Goal: Check status: Check status

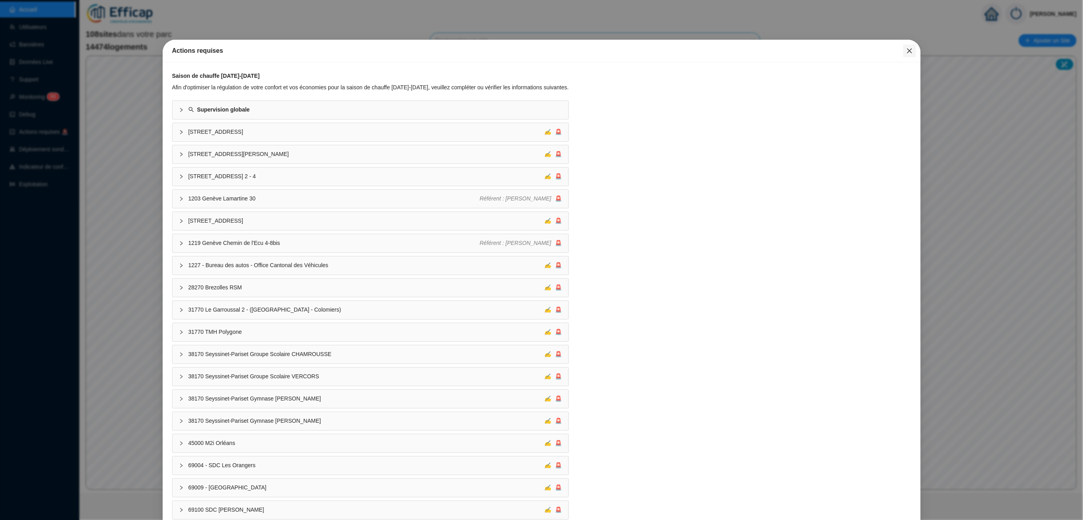
click at [903, 49] on span "Fermer" at bounding box center [909, 51] width 13 height 6
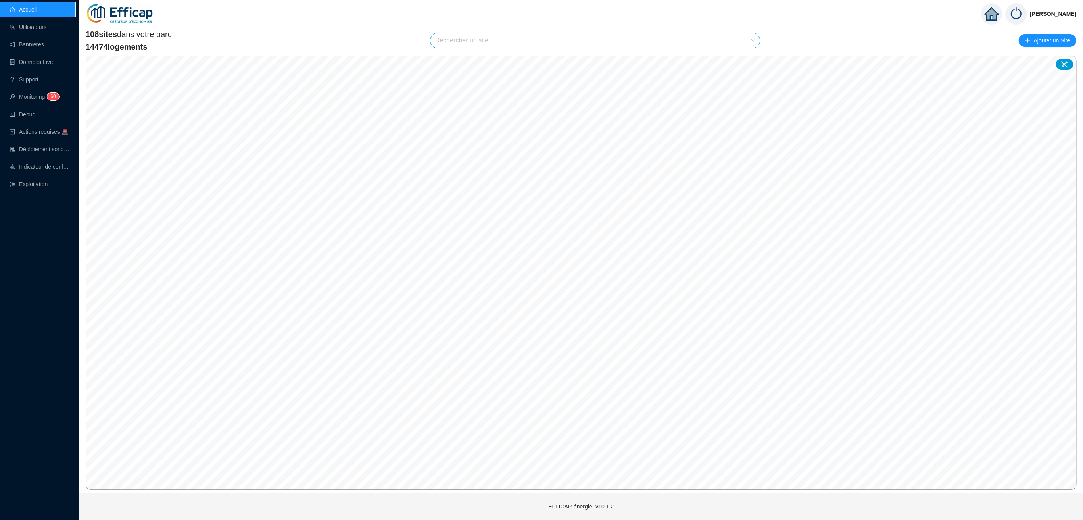
click at [96, 34] on span "108 sites" at bounding box center [101, 34] width 31 height 9
click at [468, 42] on input "search" at bounding box center [591, 40] width 313 height 15
type input "meridien"
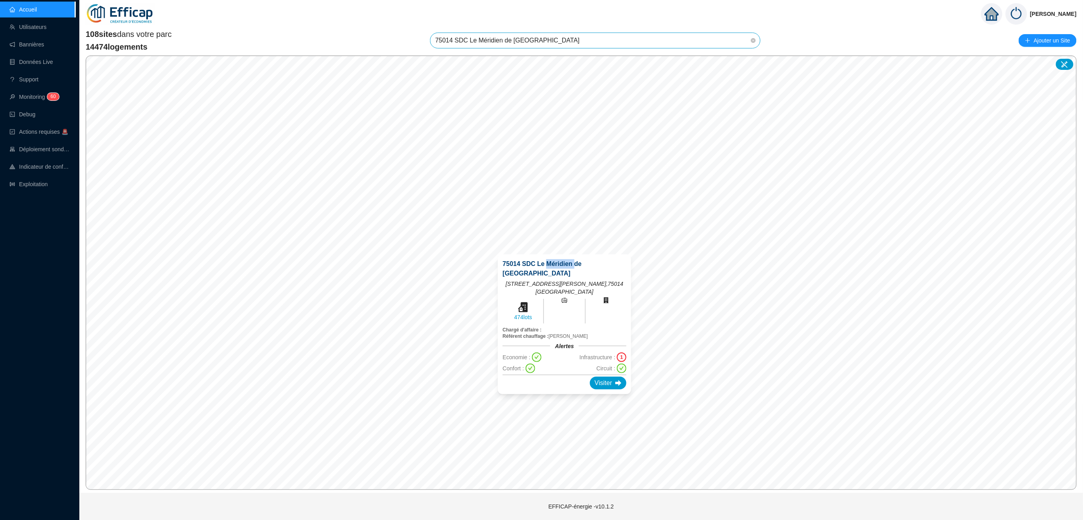
click at [565, 250] on div "75014 SDC Le Méridien de Paris [STREET_ADDRESS][PERSON_NAME] 474 lots Chargé d'…" at bounding box center [564, 324] width 152 height 159
click at [590, 369] on div "Visiter" at bounding box center [608, 375] width 37 height 13
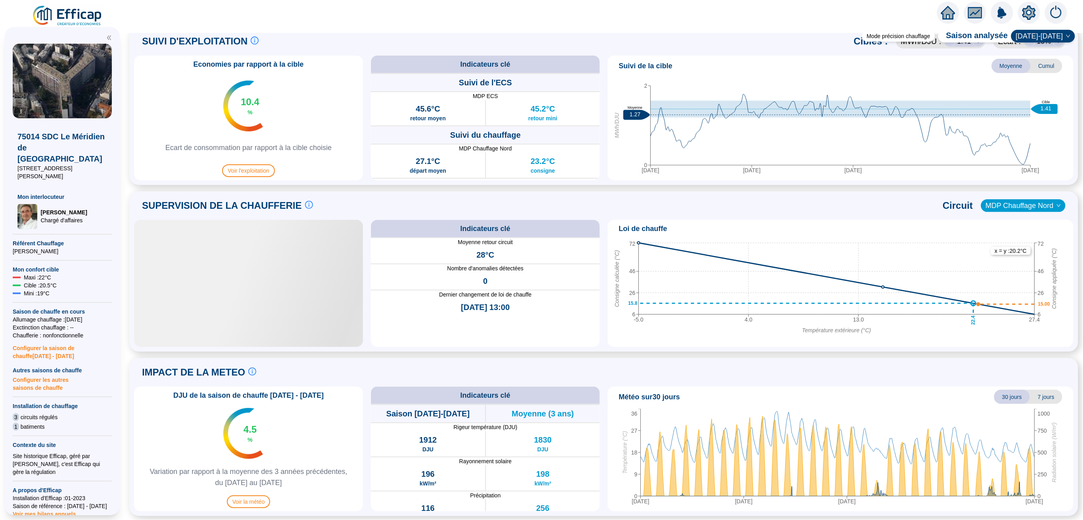
scroll to position [371, 0]
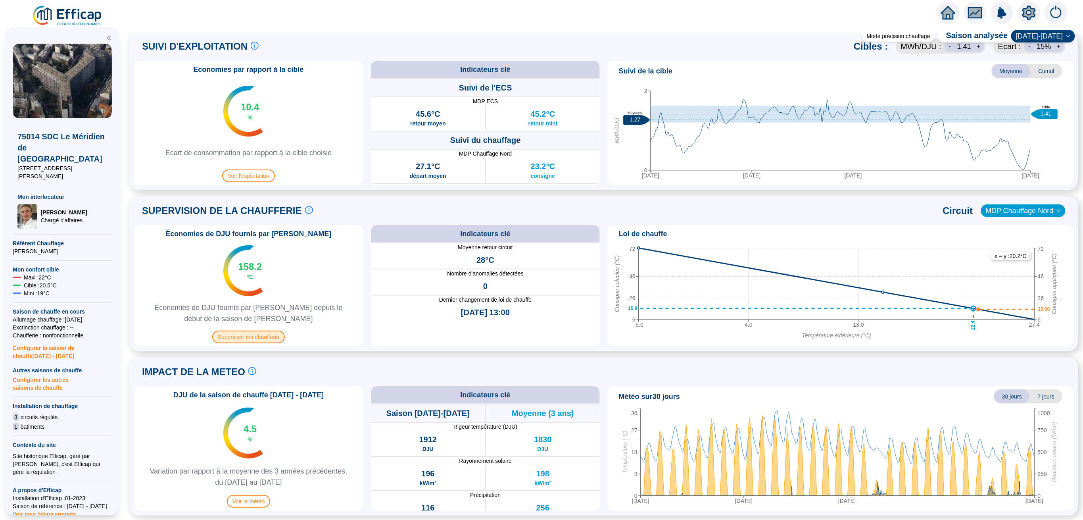
click at [259, 339] on span "Superviser ma chaufferie" at bounding box center [248, 337] width 73 height 13
